Goal: Find specific page/section: Find specific page/section

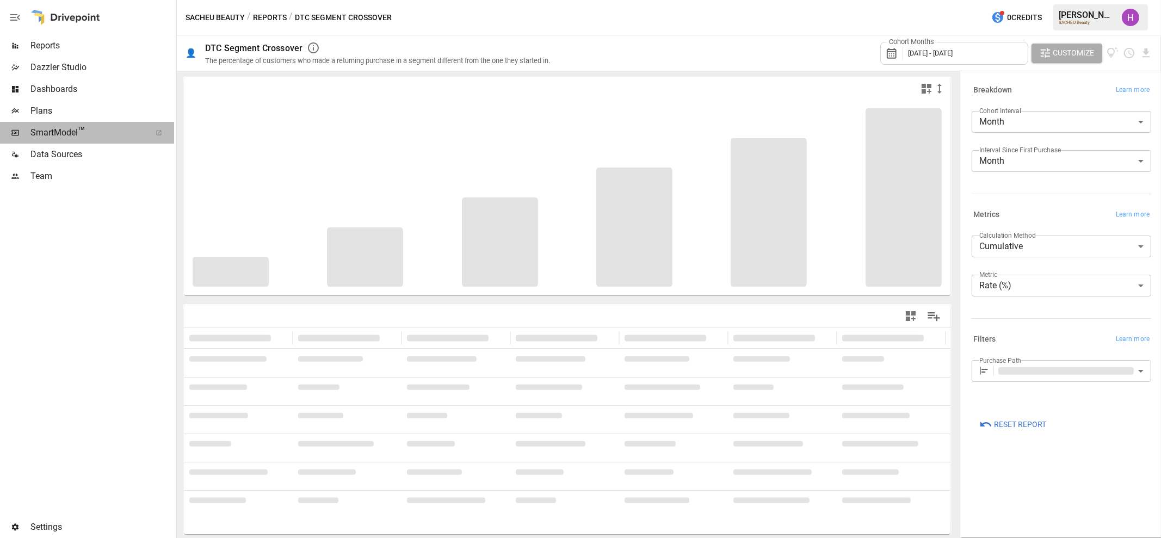
click at [57, 130] on span "SmartModel ™" at bounding box center [86, 132] width 113 height 13
type input "**********"
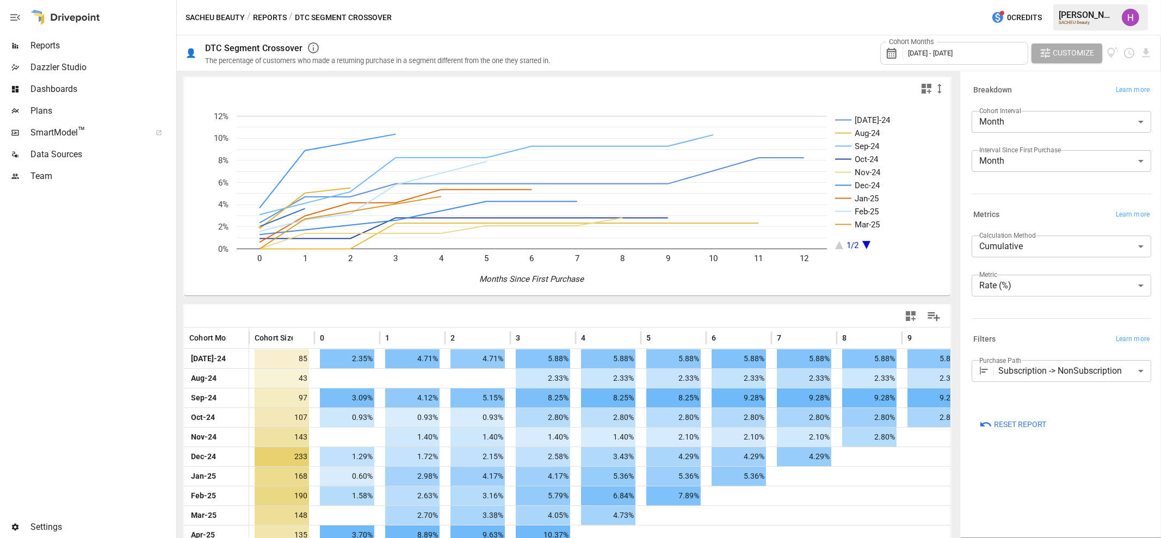
click at [1132, 11] on img "Harry Antonio" at bounding box center [1130, 17] width 17 height 17
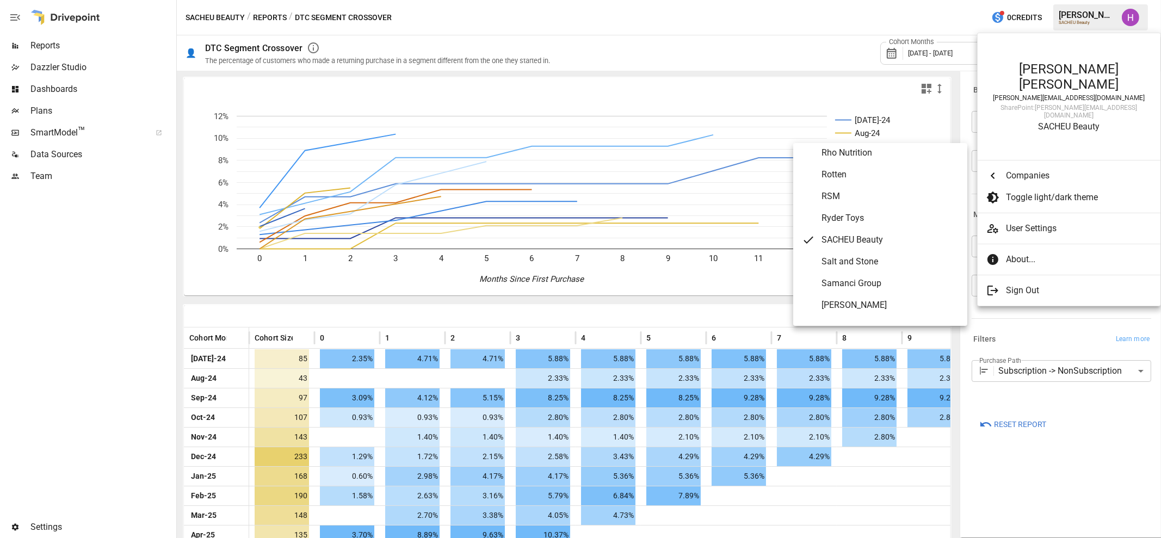
scroll to position [4887, 0]
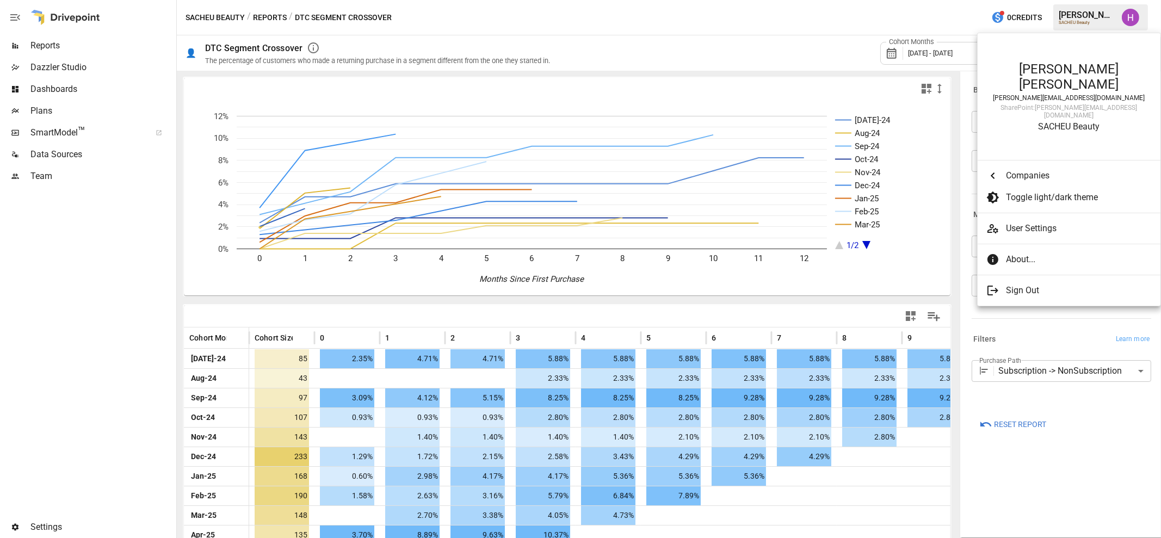
click at [46, 147] on div at bounding box center [580, 269] width 1161 height 538
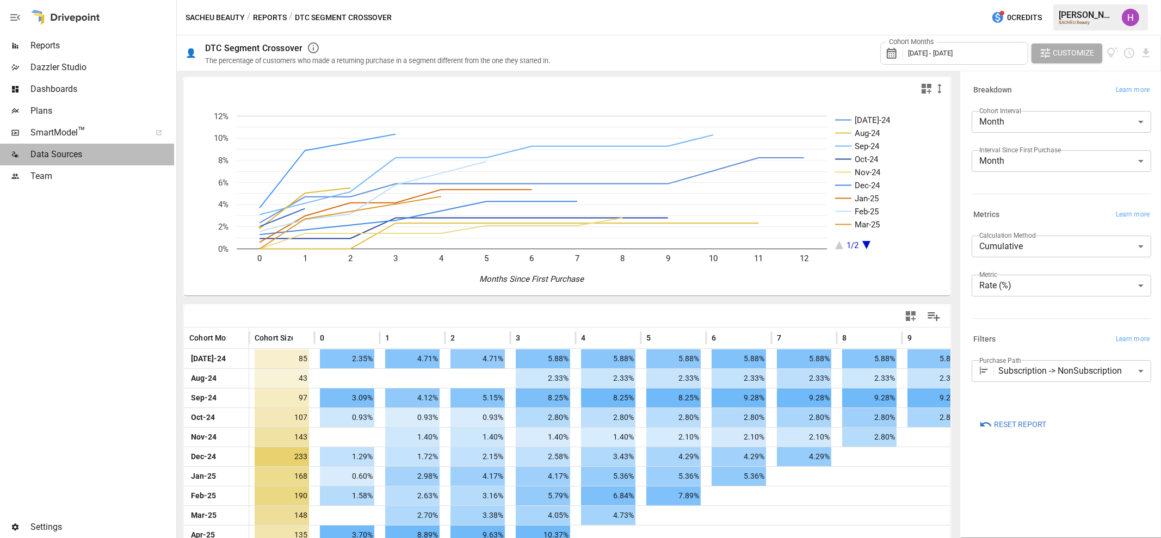
click at [50, 151] on span "Data Sources" at bounding box center [102, 154] width 144 height 13
